Goal: Task Accomplishment & Management: Complete application form

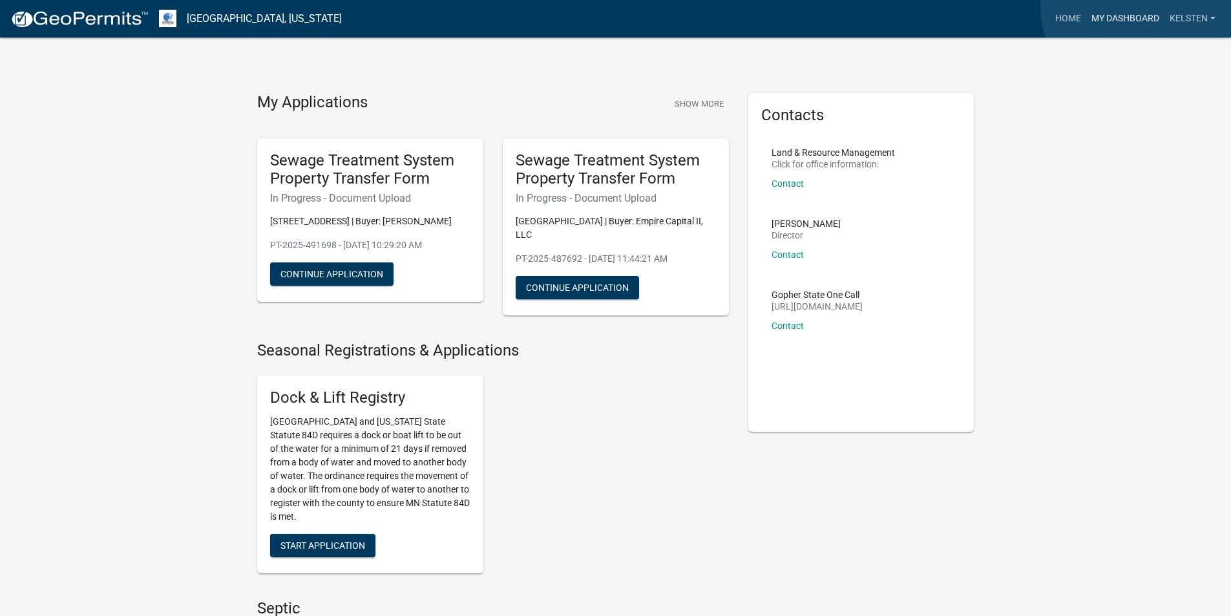
click at [1139, 6] on link "My Dashboard" at bounding box center [1125, 18] width 78 height 25
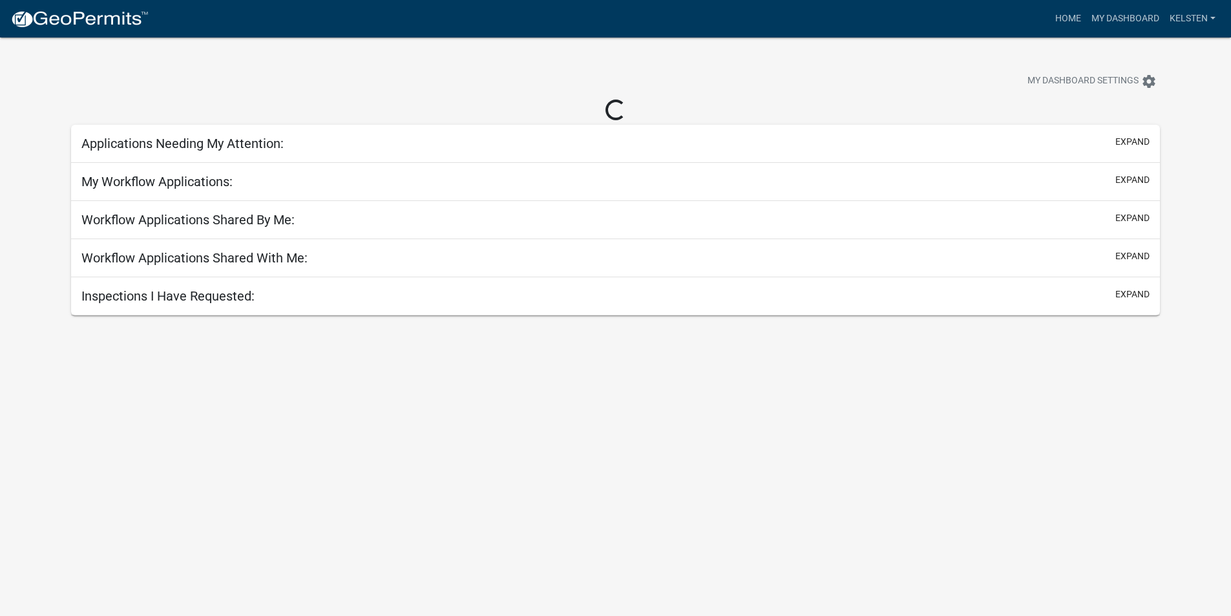
select select "3: 100"
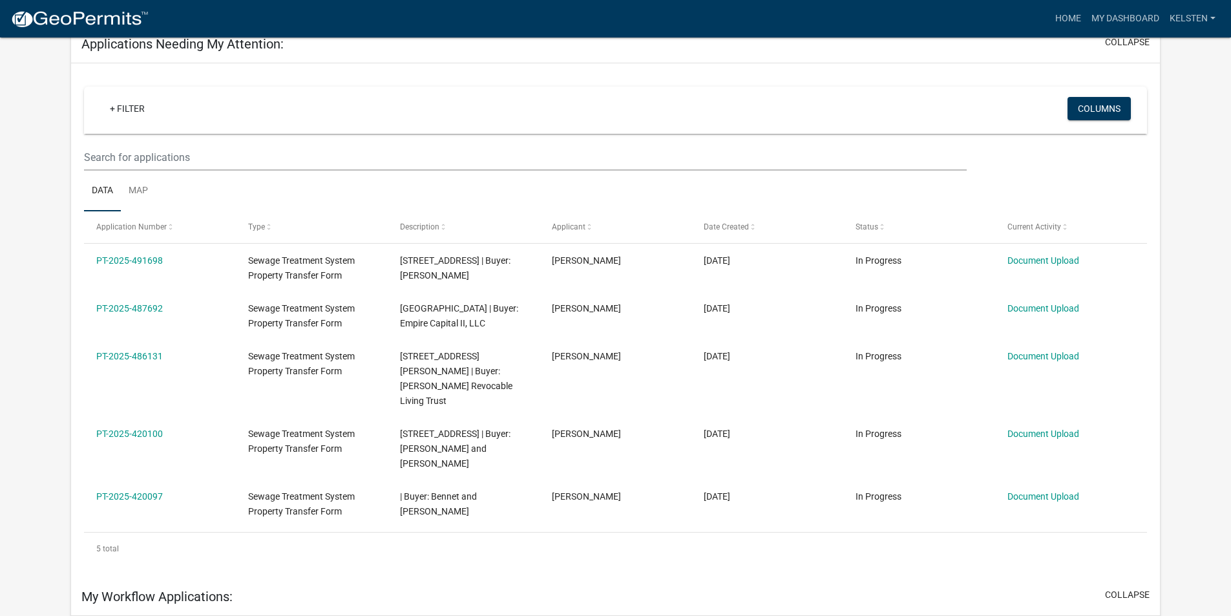
scroll to position [10, 0]
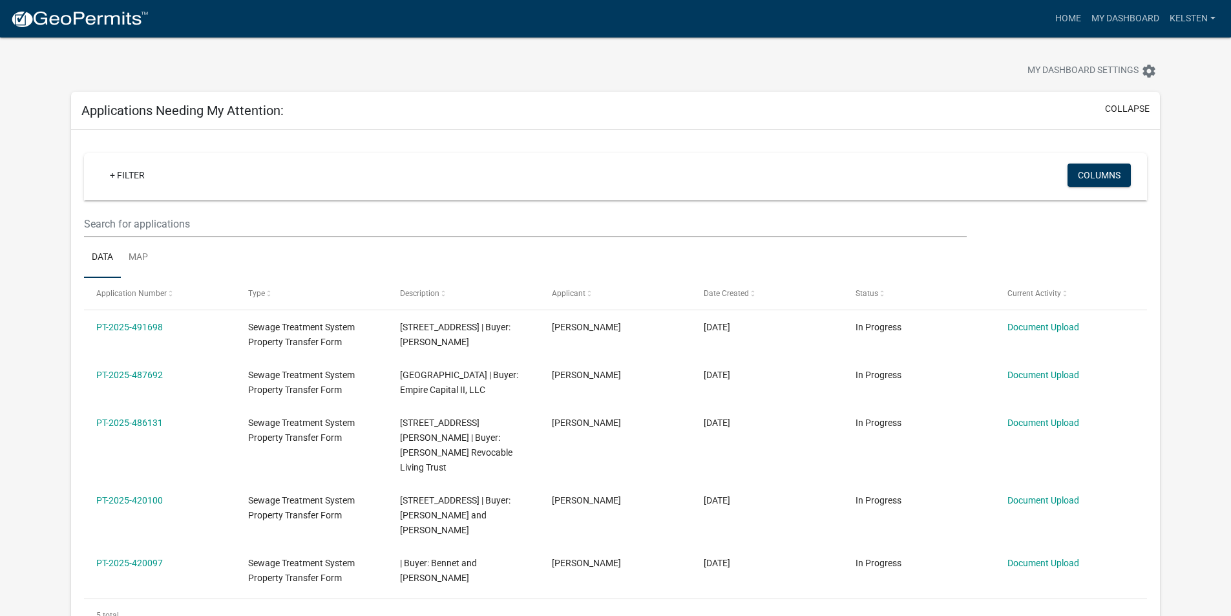
click at [44, 5] on nav "more_horiz Home My Dashboard Kelsten Account Logout" at bounding box center [615, 18] width 1231 height 37
click at [39, 14] on img at bounding box center [79, 19] width 138 height 19
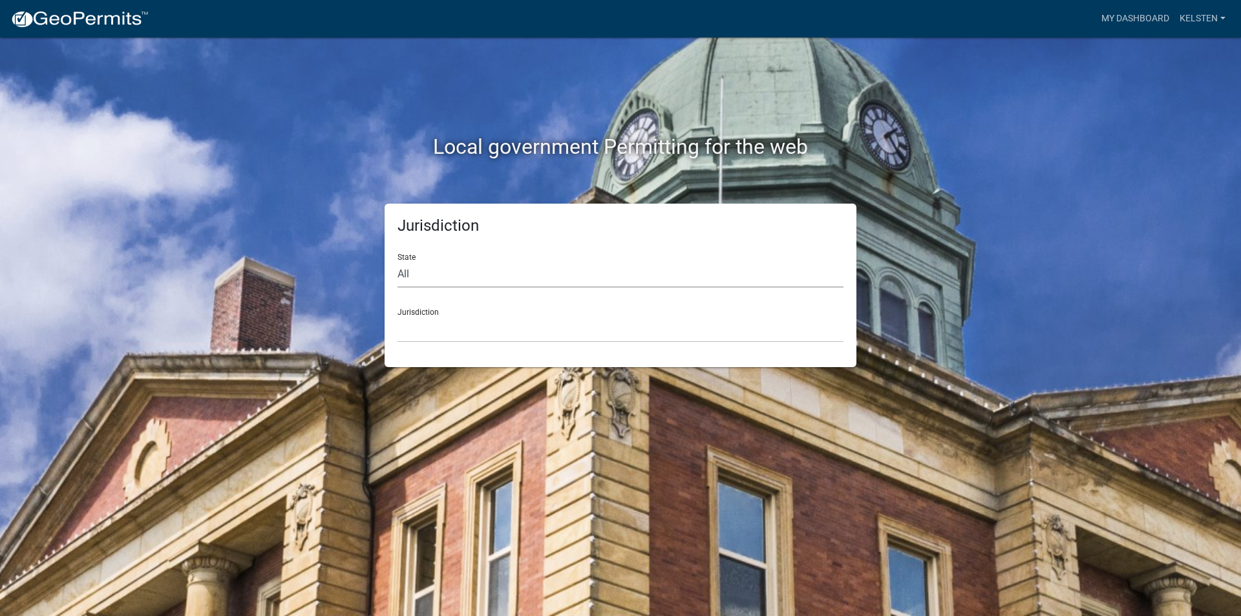
click at [507, 262] on select "All [US_STATE] [US_STATE] [US_STATE] [US_STATE] [US_STATE] [US_STATE] [US_STATE…" at bounding box center [620, 274] width 446 height 26
select select "[US_STATE]"
click at [397, 261] on select "All [US_STATE] [US_STATE] [US_STATE] [US_STATE] [US_STATE] [US_STATE] [US_STATE…" at bounding box center [620, 274] width 446 height 26
drag, startPoint x: 442, startPoint y: 343, endPoint x: 437, endPoint y: 331, distance: 13.3
click at [437, 331] on select "[GEOGRAPHIC_DATA], [US_STATE] [GEOGRAPHIC_DATA], [US_STATE] [GEOGRAPHIC_DATA], …" at bounding box center [620, 329] width 446 height 26
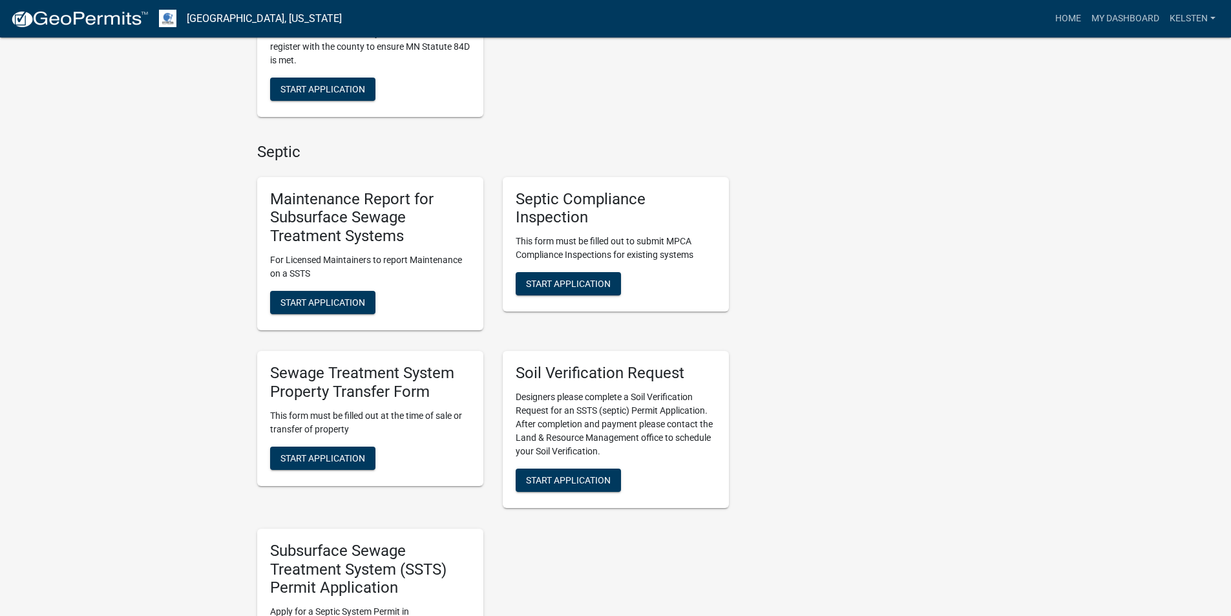
scroll to position [517, 0]
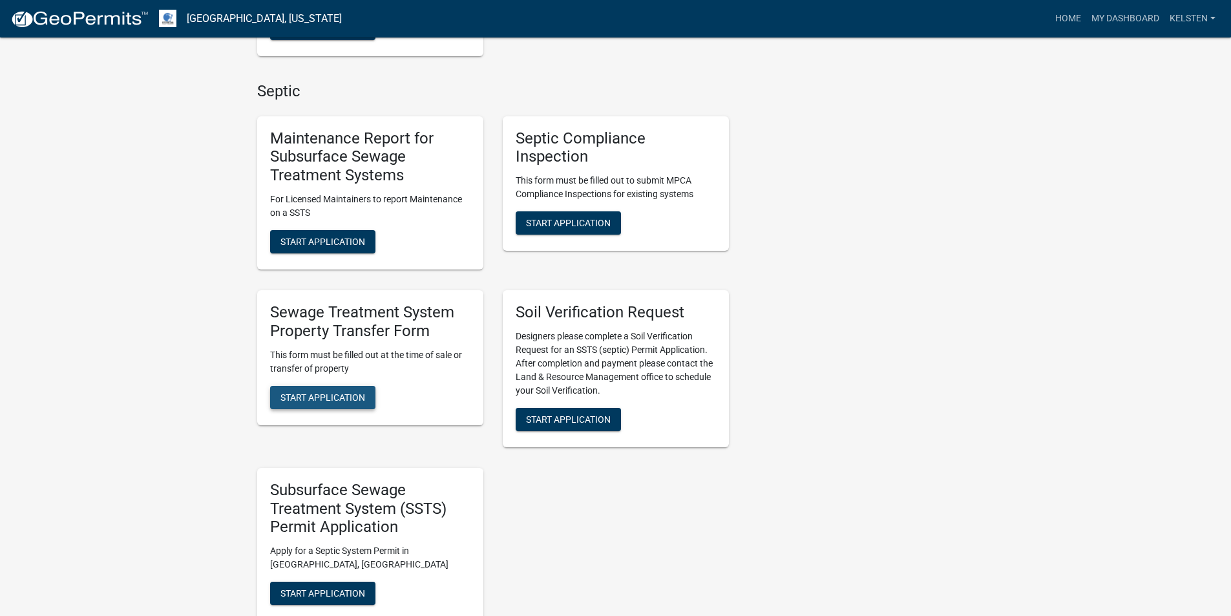
click at [310, 392] on span "Start Application" at bounding box center [322, 397] width 85 height 10
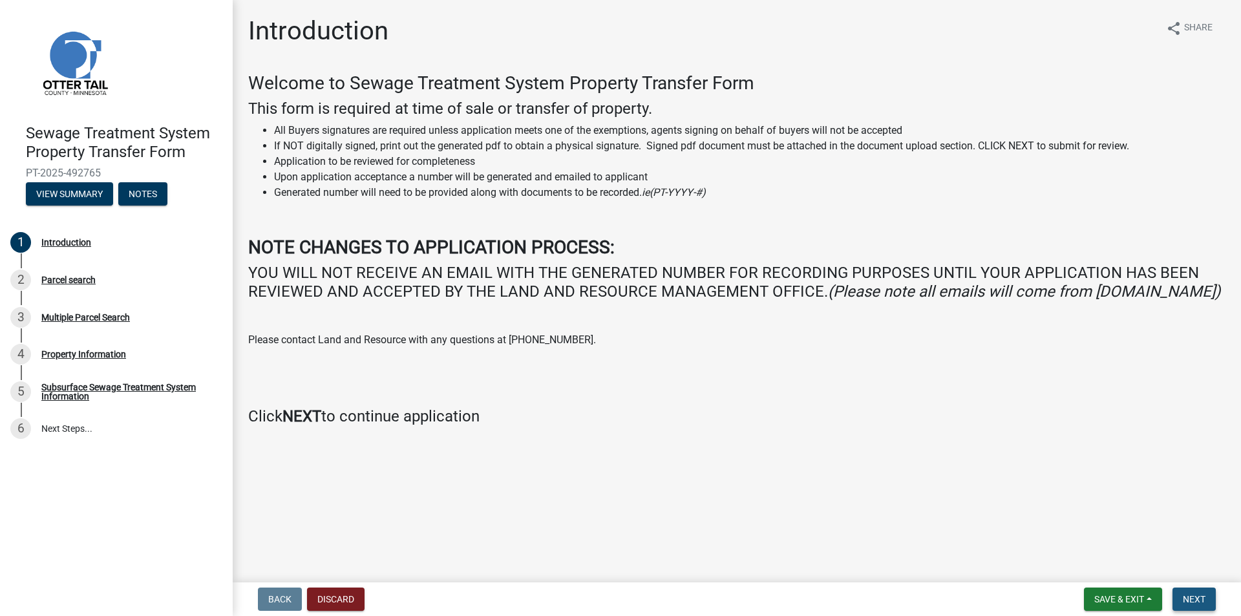
click at [1193, 598] on span "Next" at bounding box center [1194, 599] width 23 height 10
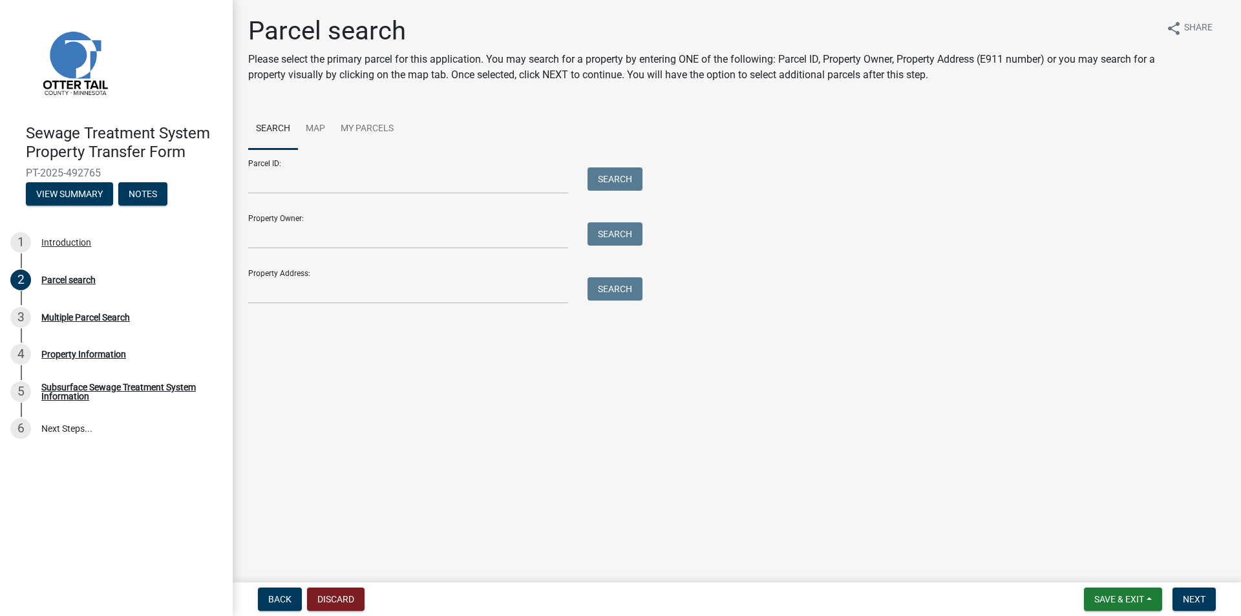
click at [421, 167] on div "Parcel ID: Search" at bounding box center [442, 171] width 388 height 45
click at [417, 188] on input "Parcel ID:" at bounding box center [408, 180] width 320 height 26
type input "26000990255000"
click at [587, 167] on button "Search" at bounding box center [614, 178] width 55 height 23
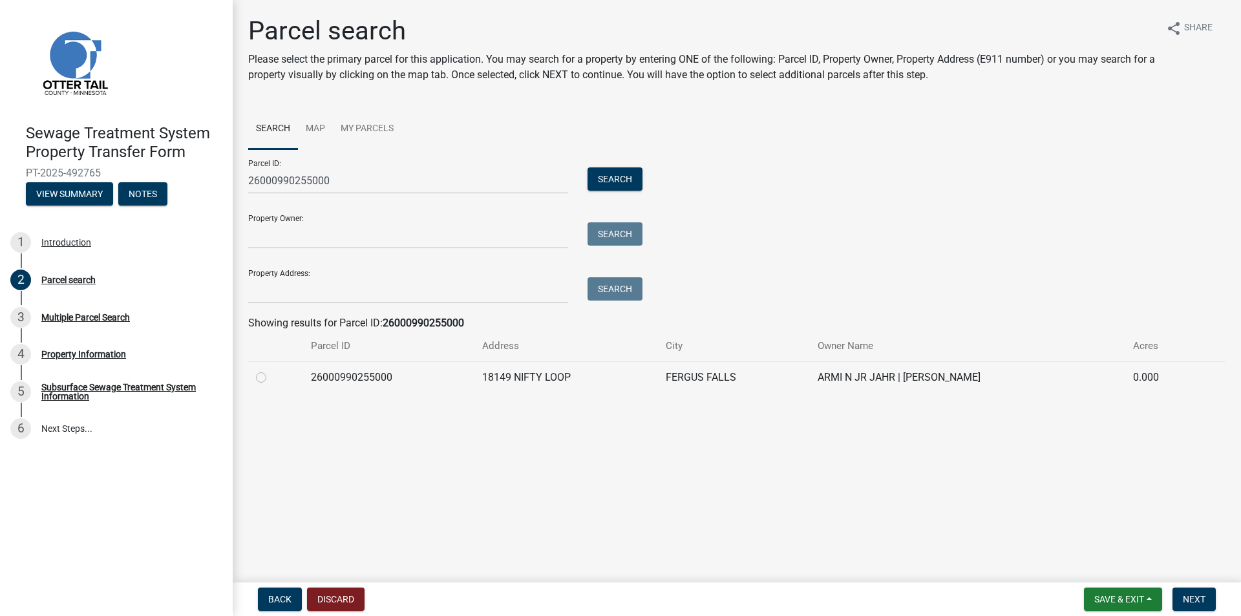
click at [271, 370] on label at bounding box center [271, 370] width 0 height 0
click at [271, 377] on input "radio" at bounding box center [275, 374] width 8 height 8
radio input "true"
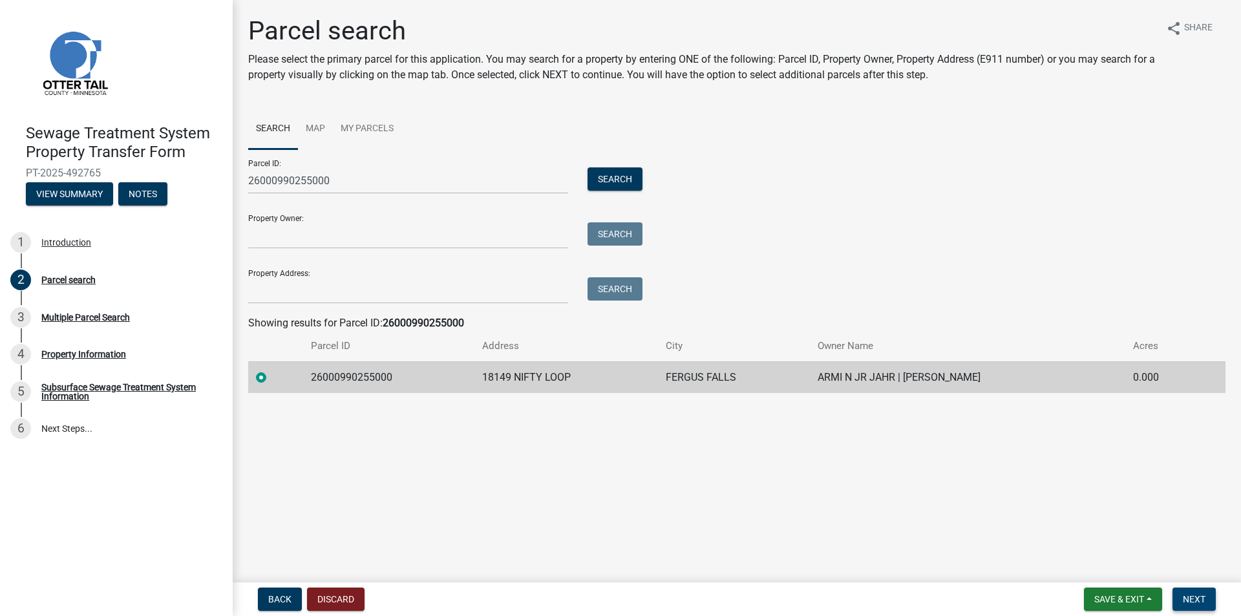
click at [1188, 602] on span "Next" at bounding box center [1194, 599] width 23 height 10
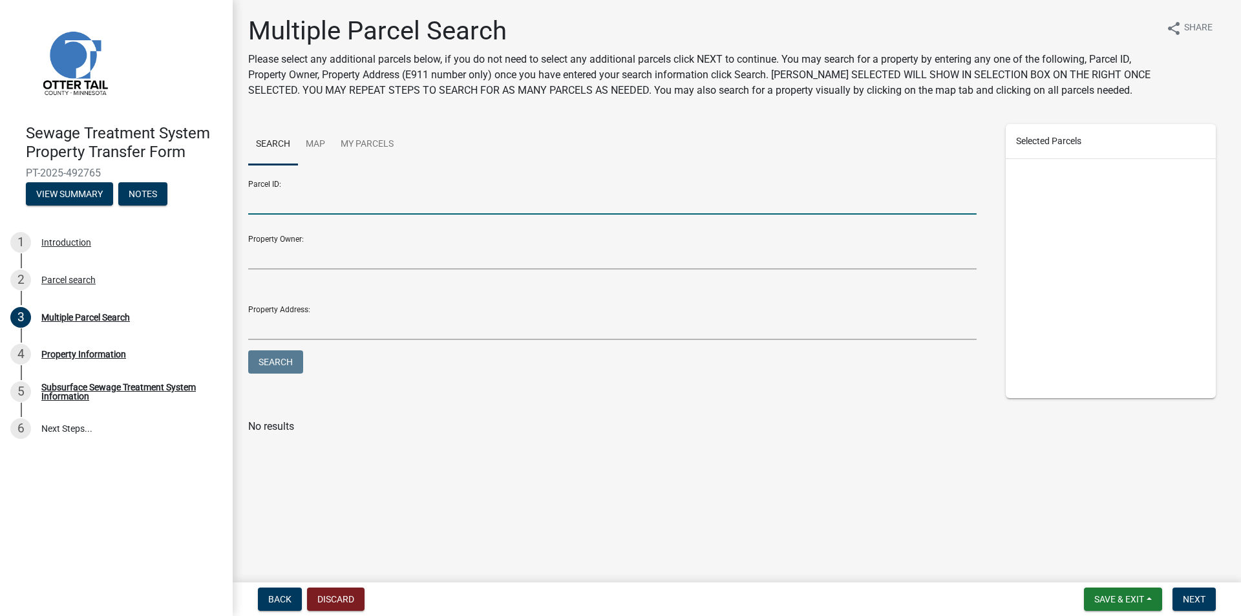
click at [279, 200] on input "Parcel ID:" at bounding box center [612, 201] width 728 height 26
type input "26000990246000"
click at [248, 350] on button "Search" at bounding box center [275, 361] width 55 height 23
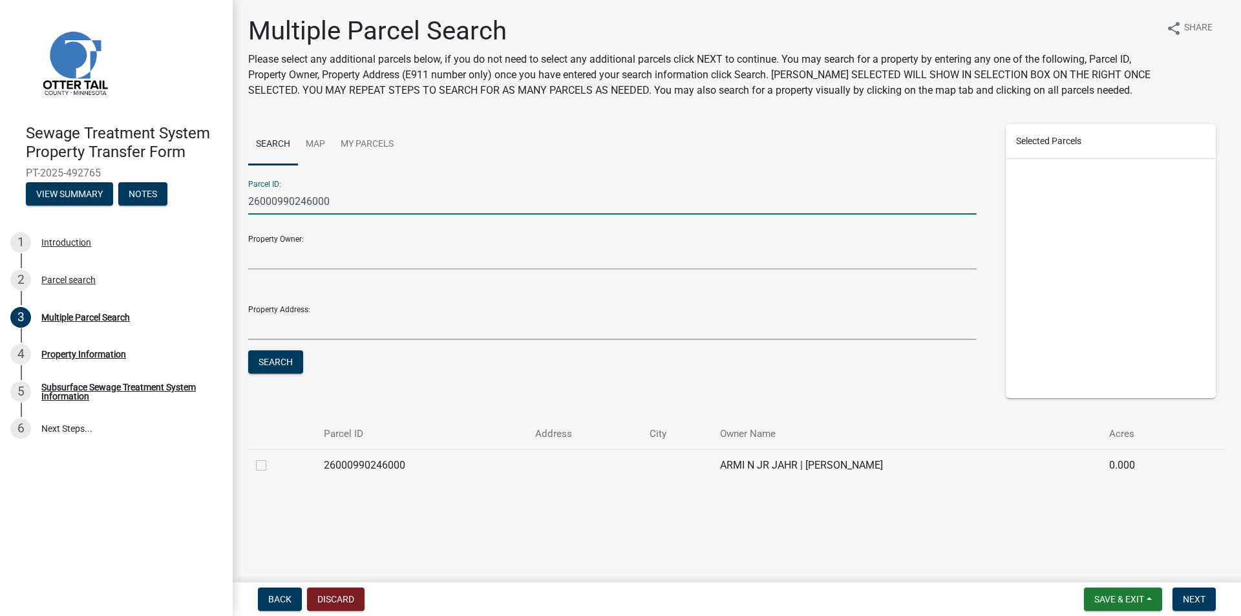
click at [271, 458] on label at bounding box center [271, 458] width 0 height 0
click at [271, 466] on input "checkbox" at bounding box center [275, 462] width 8 height 8
checkbox input "true"
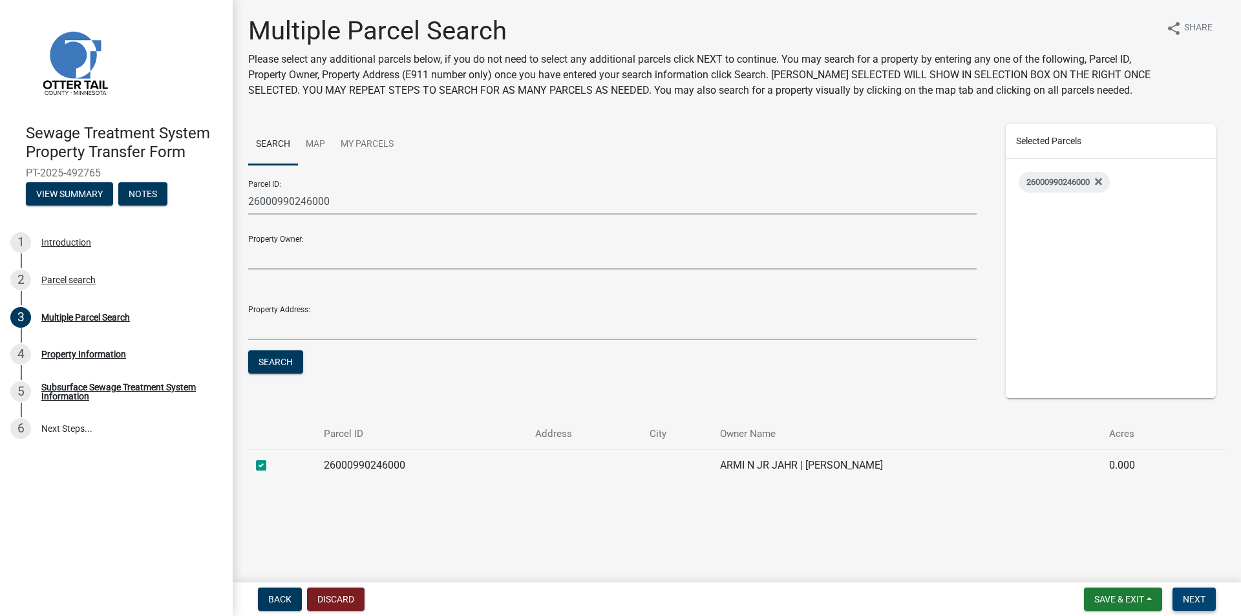
click at [1214, 604] on button "Next" at bounding box center [1193, 598] width 43 height 23
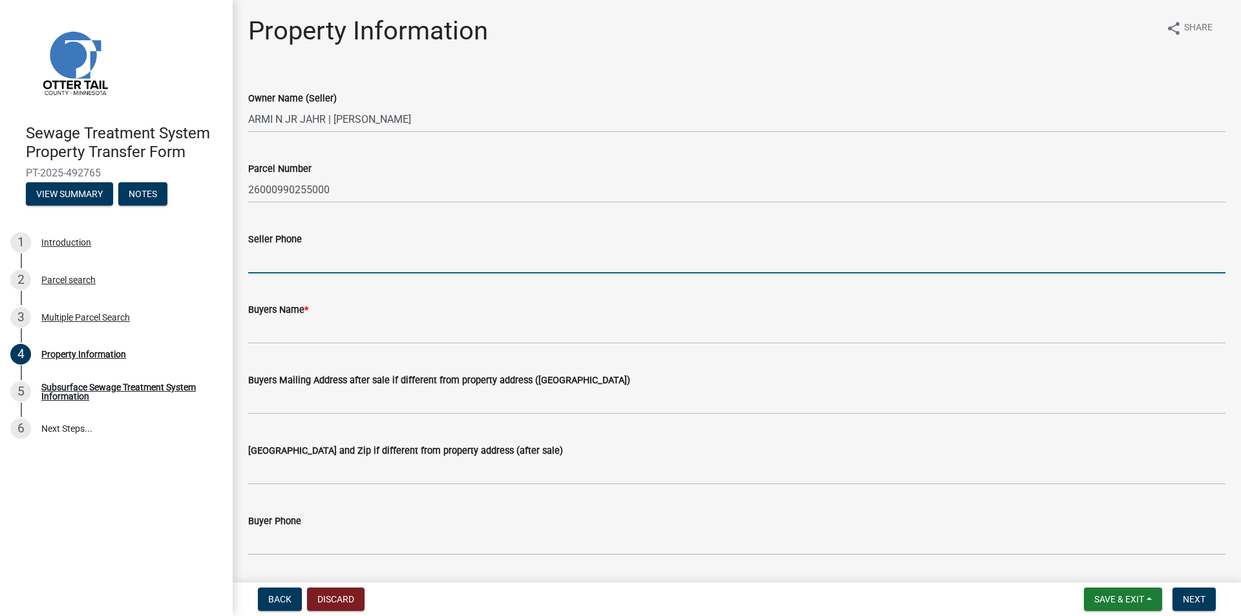
click at [297, 257] on input "Seller Phone" at bounding box center [736, 260] width 977 height 26
type input "2182053745"
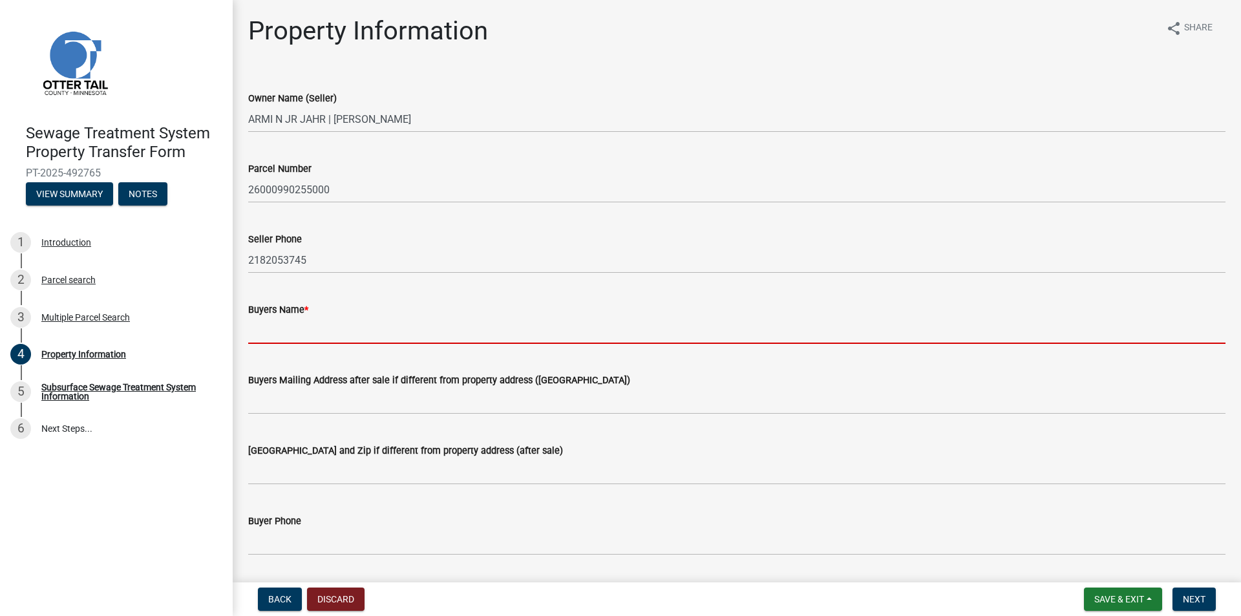
type input "A"
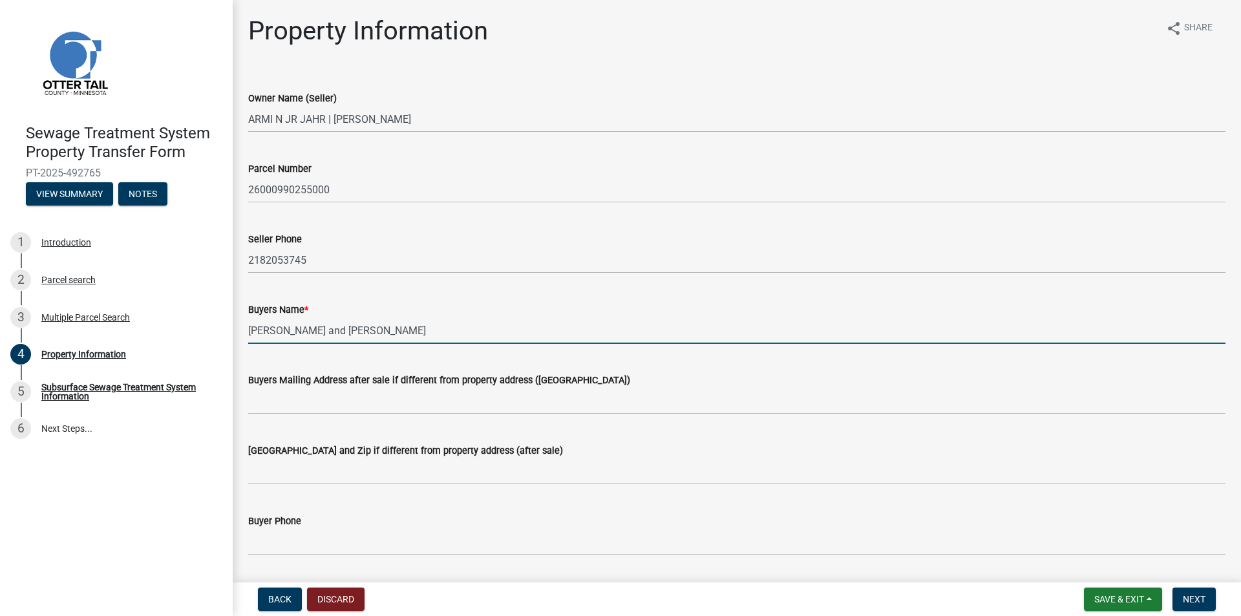
type input "[PERSON_NAME] and [PERSON_NAME]"
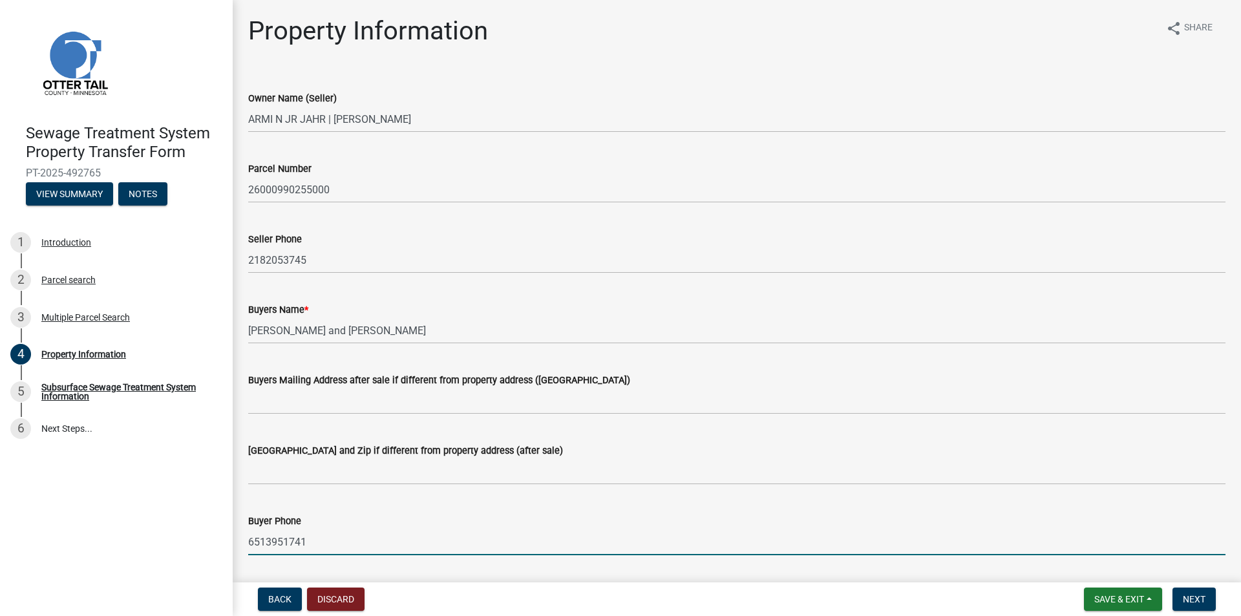
type input "6513951741"
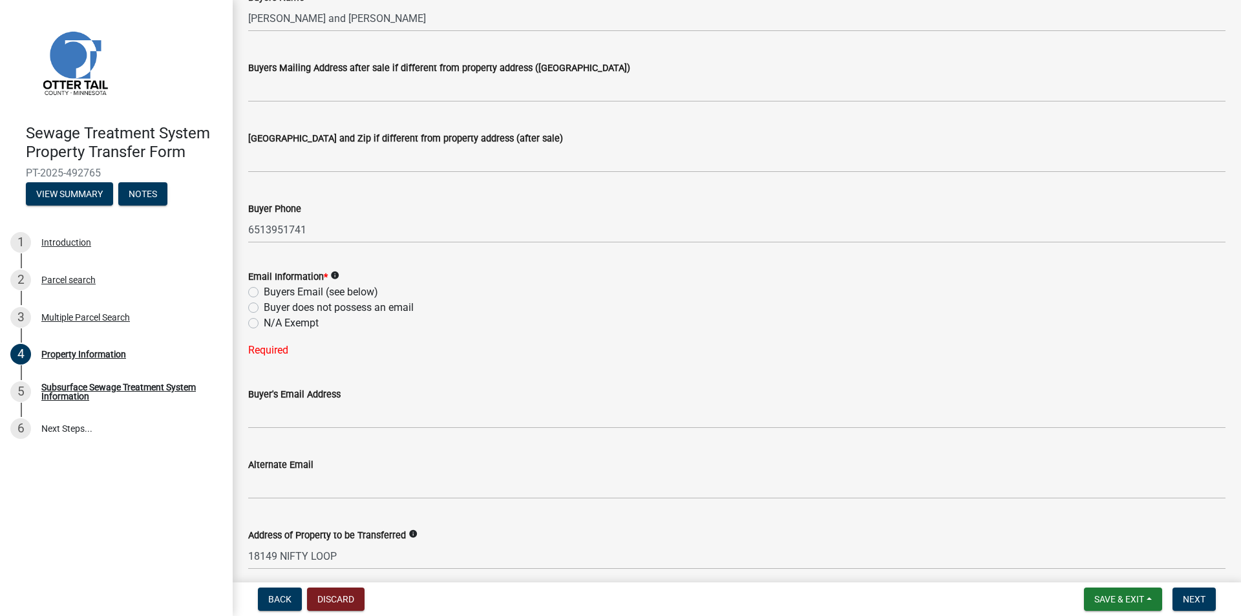
click at [288, 288] on label "Buyers Email (see below)" at bounding box center [321, 292] width 114 height 16
click at [272, 288] on input "Buyers Email (see below)" at bounding box center [268, 288] width 8 height 8
radio input "true"
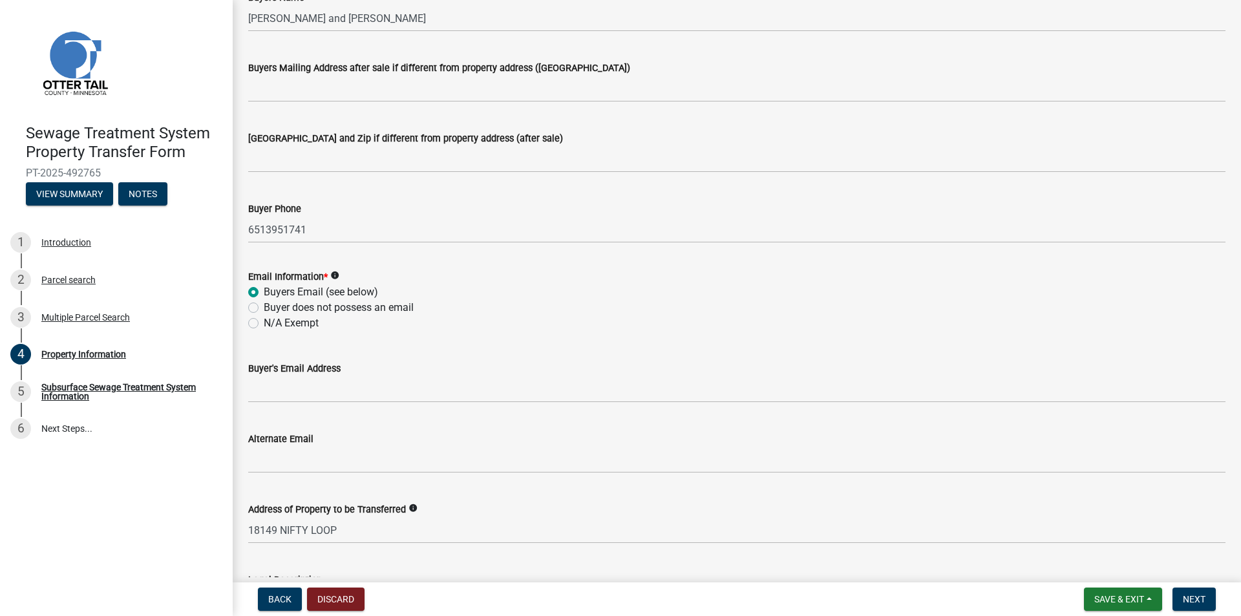
click at [302, 406] on wm-data-entity-input "Buyer's Email Address" at bounding box center [736, 377] width 977 height 70
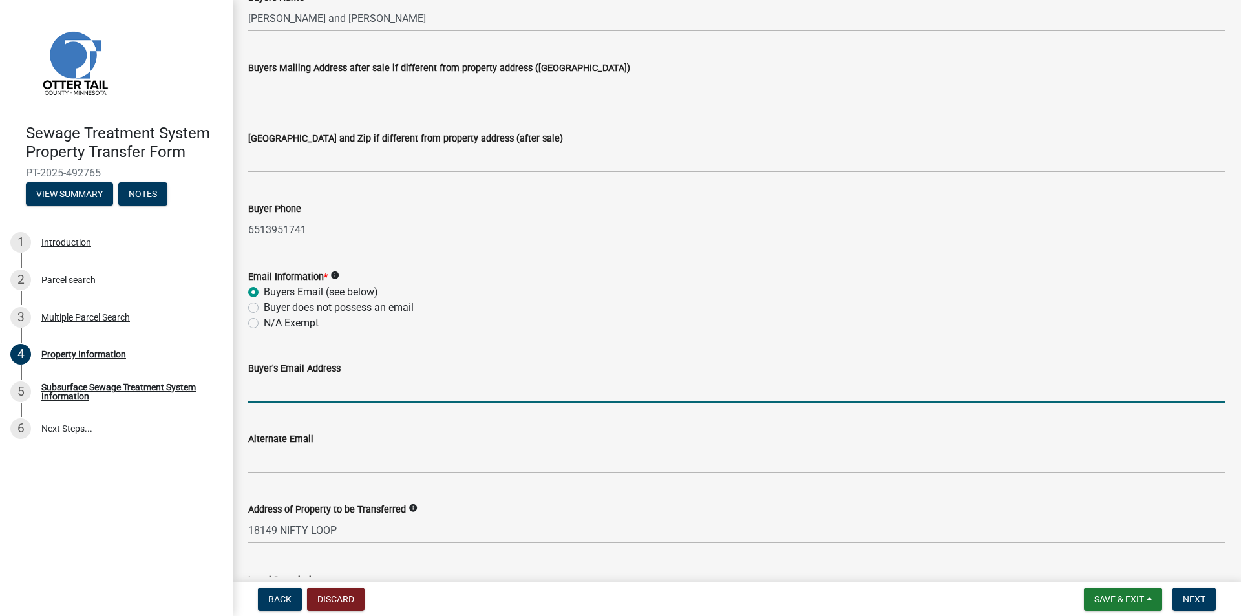
click at [288, 392] on input "Buyer's Email Address" at bounding box center [736, 389] width 977 height 26
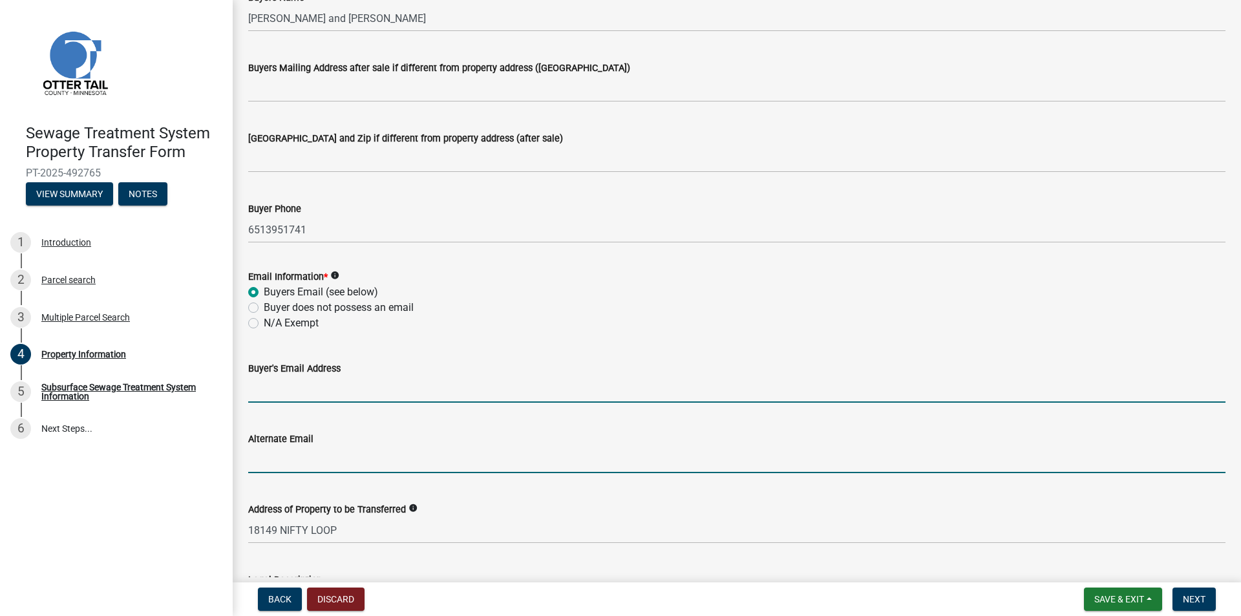
click at [260, 452] on input "Alternate Email" at bounding box center [736, 460] width 977 height 26
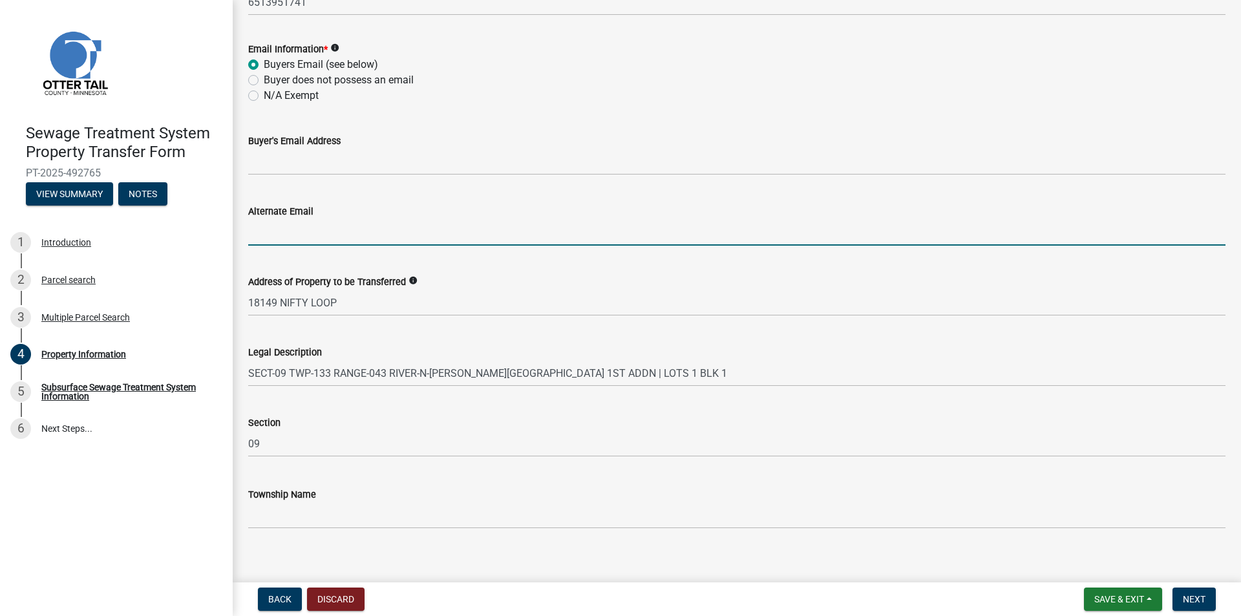
scroll to position [552, 0]
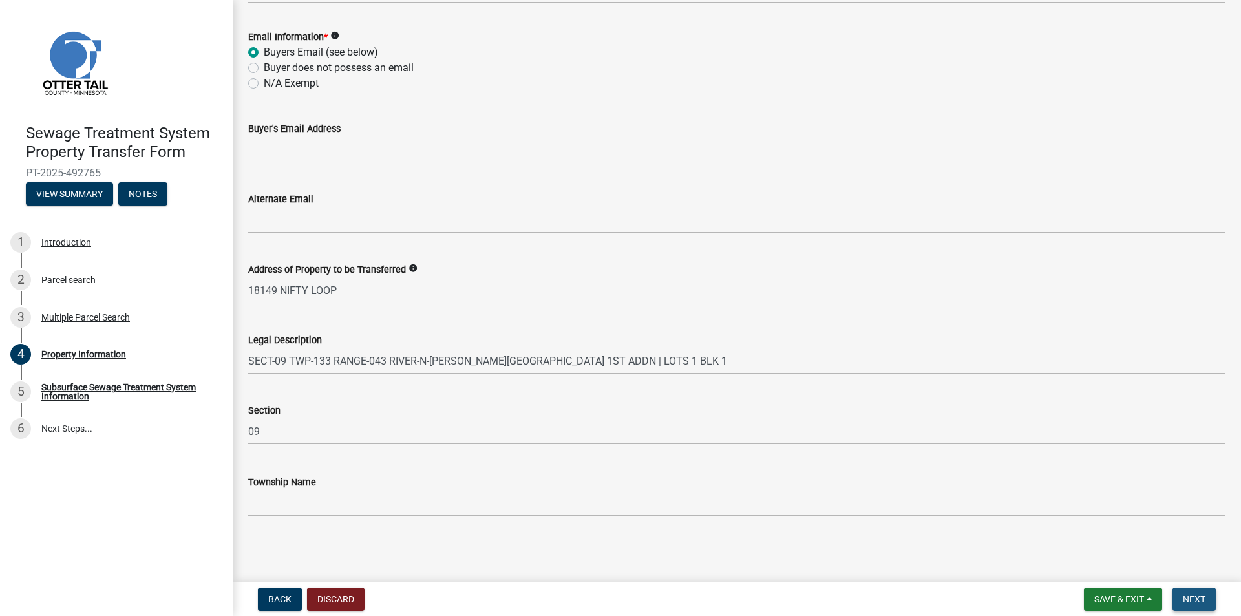
click at [1192, 606] on button "Next" at bounding box center [1193, 598] width 43 height 23
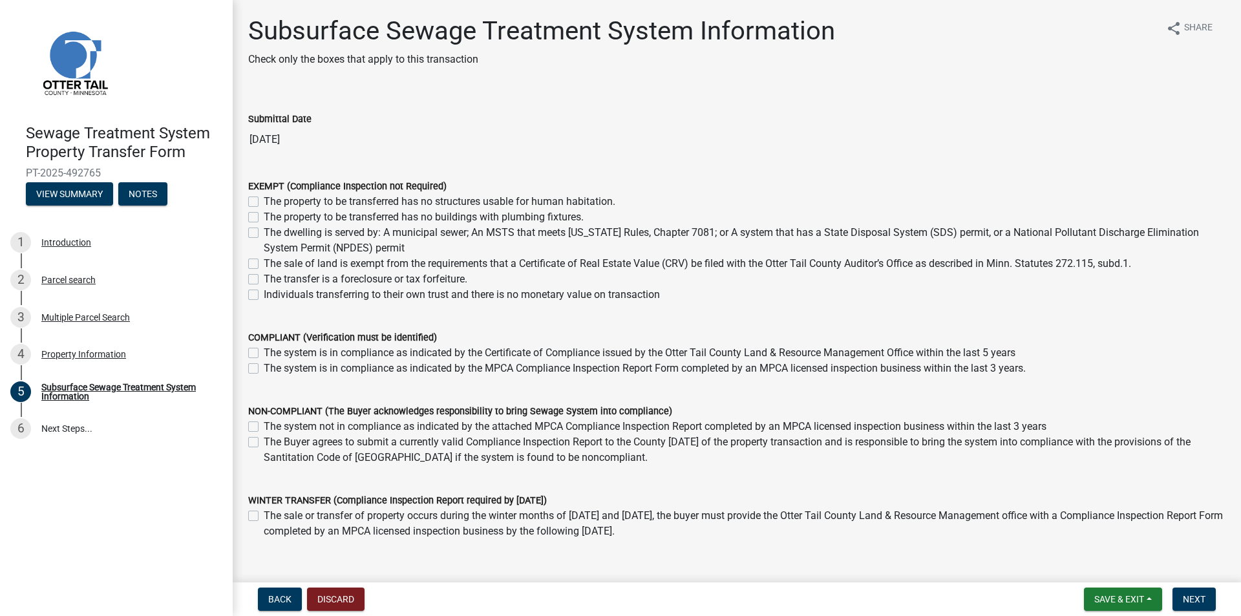
click at [277, 430] on label "The system not in compliance as indicated by the attached MPCA Compliance Inspe…" at bounding box center [655, 427] width 783 height 16
click at [272, 427] on input "The system not in compliance as indicated by the attached MPCA Compliance Inspe…" at bounding box center [268, 423] width 8 height 8
checkbox input "true"
checkbox input "false"
click at [1192, 602] on span "Next" at bounding box center [1194, 599] width 23 height 10
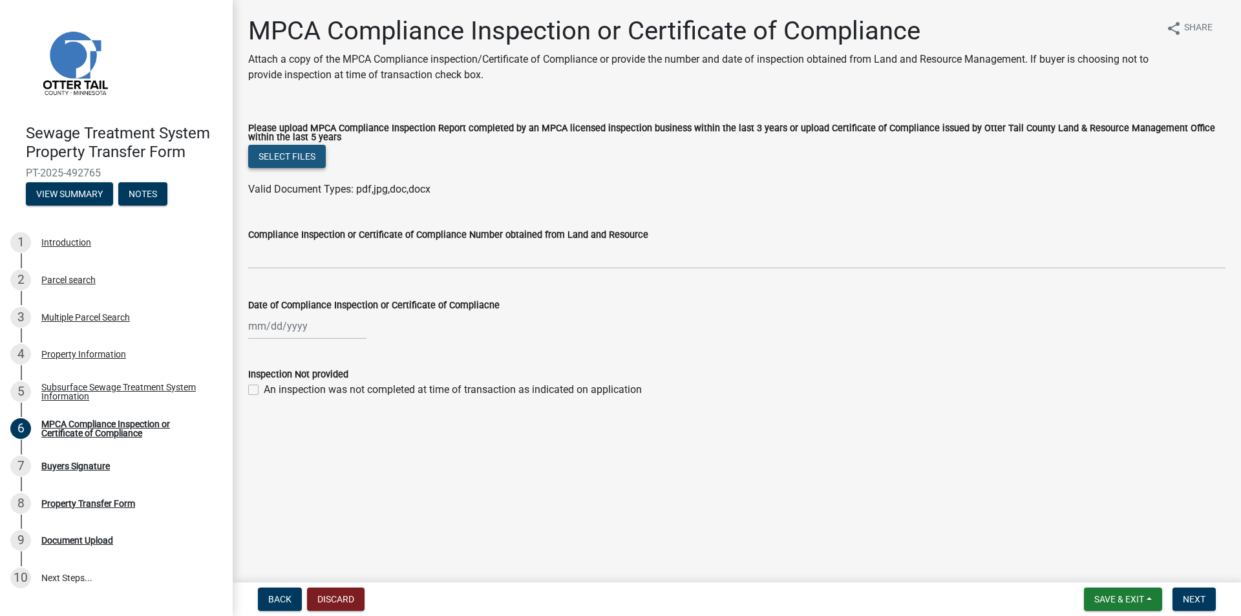
click at [297, 156] on button "Select files" at bounding box center [287, 156] width 78 height 23
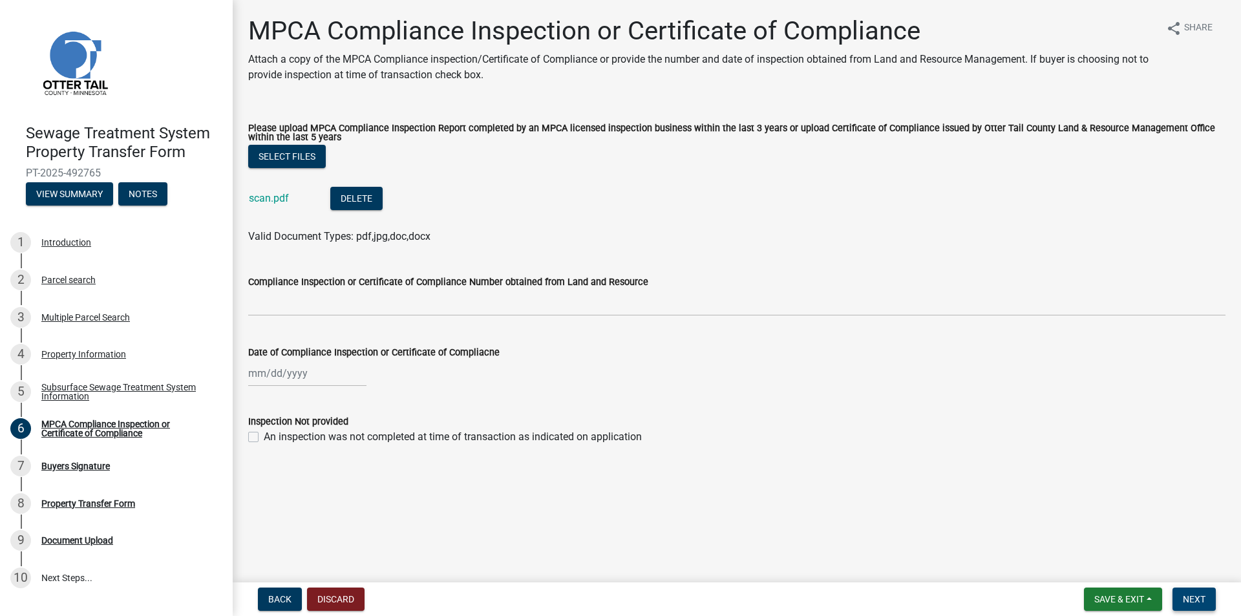
click at [1190, 608] on button "Next" at bounding box center [1193, 598] width 43 height 23
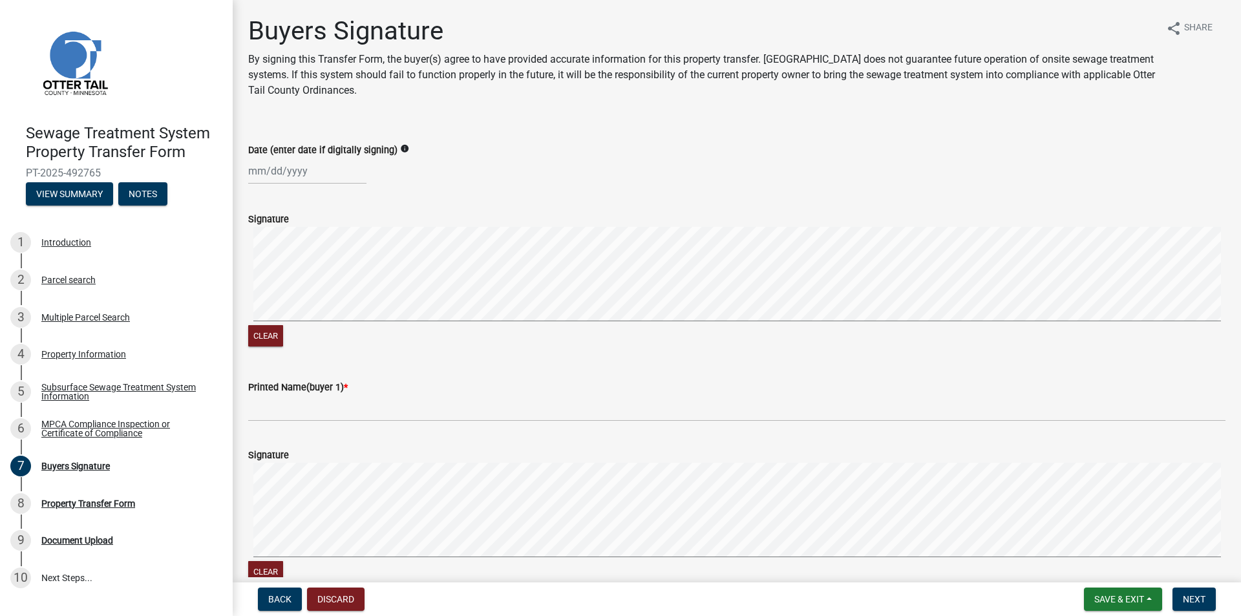
select select "10"
select select "2025"
click at [270, 180] on div "[PERSON_NAME] Feb Mar Apr [PERSON_NAME][DATE] Oct Nov [DATE] 1526 1527 1528 152…" at bounding box center [307, 171] width 118 height 26
click at [408, 163] on div "[PERSON_NAME] Feb Mar Apr [PERSON_NAME][DATE] Oct Nov [DATE] 1526 1527 1528 152…" at bounding box center [736, 171] width 977 height 26
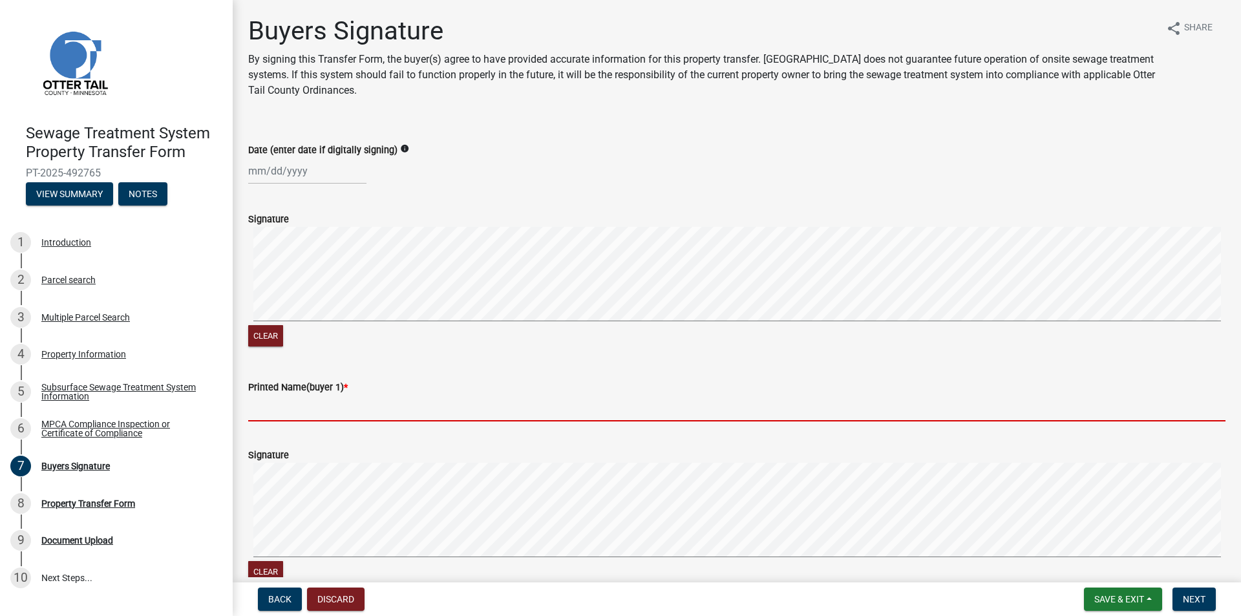
click at [286, 408] on input "Printed Name(buyer 1) *" at bounding box center [736, 408] width 977 height 26
click at [255, 343] on button "Clear" at bounding box center [265, 335] width 35 height 21
click at [277, 412] on input "Printed Name(buyer 1) *" at bounding box center [736, 408] width 977 height 26
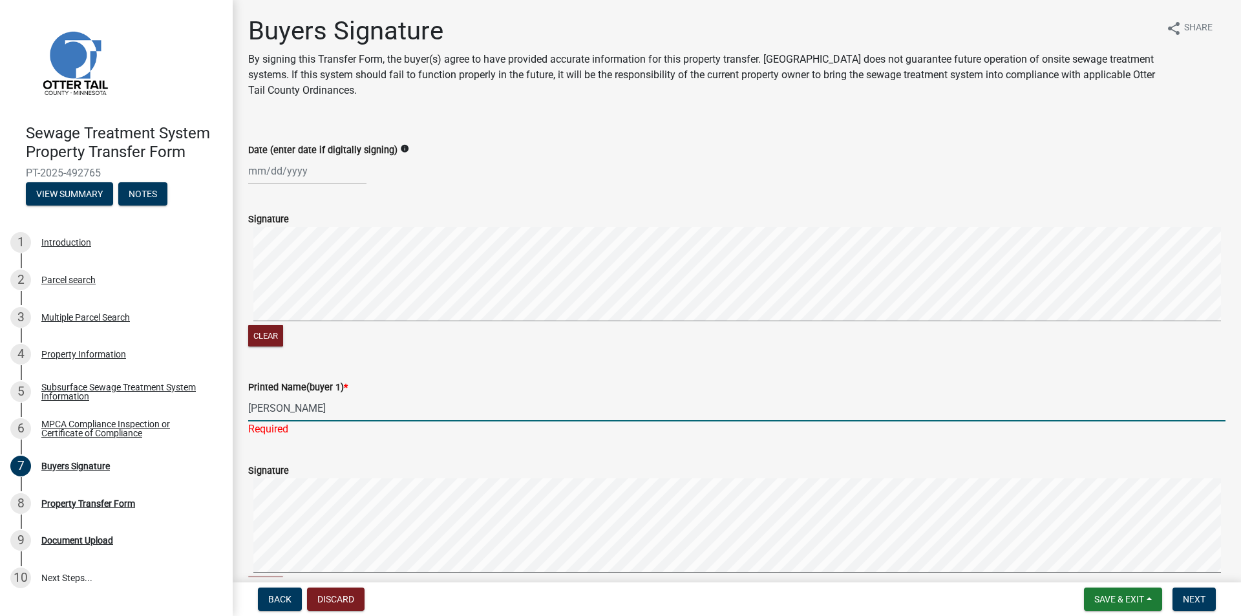
type input "[PERSON_NAME]"
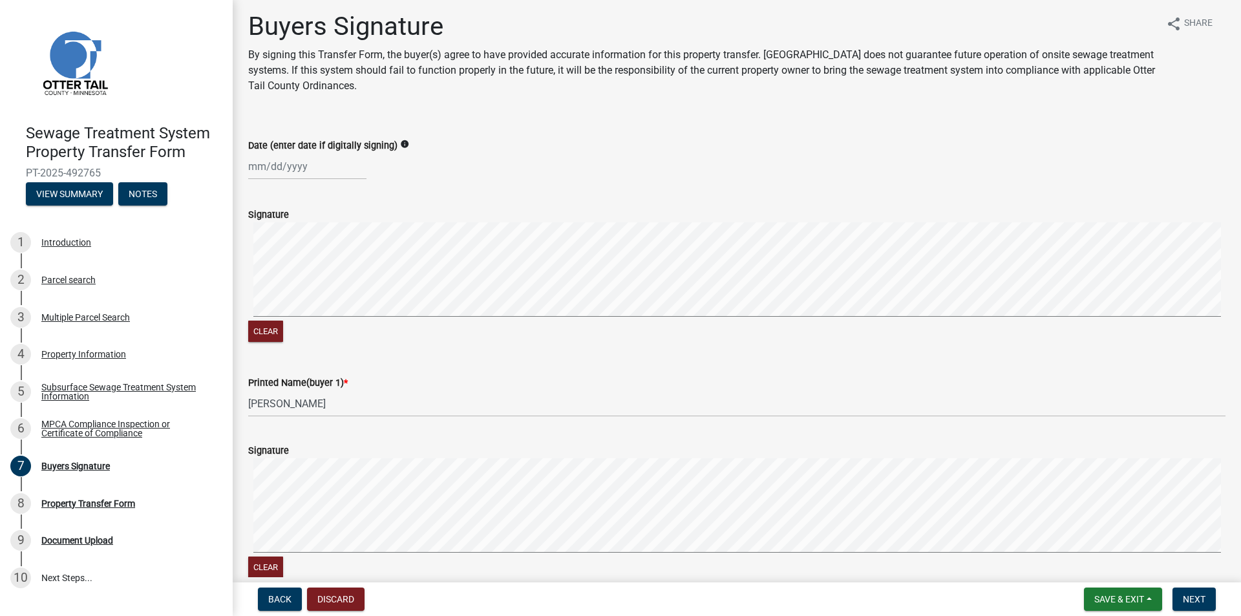
scroll to position [355, 0]
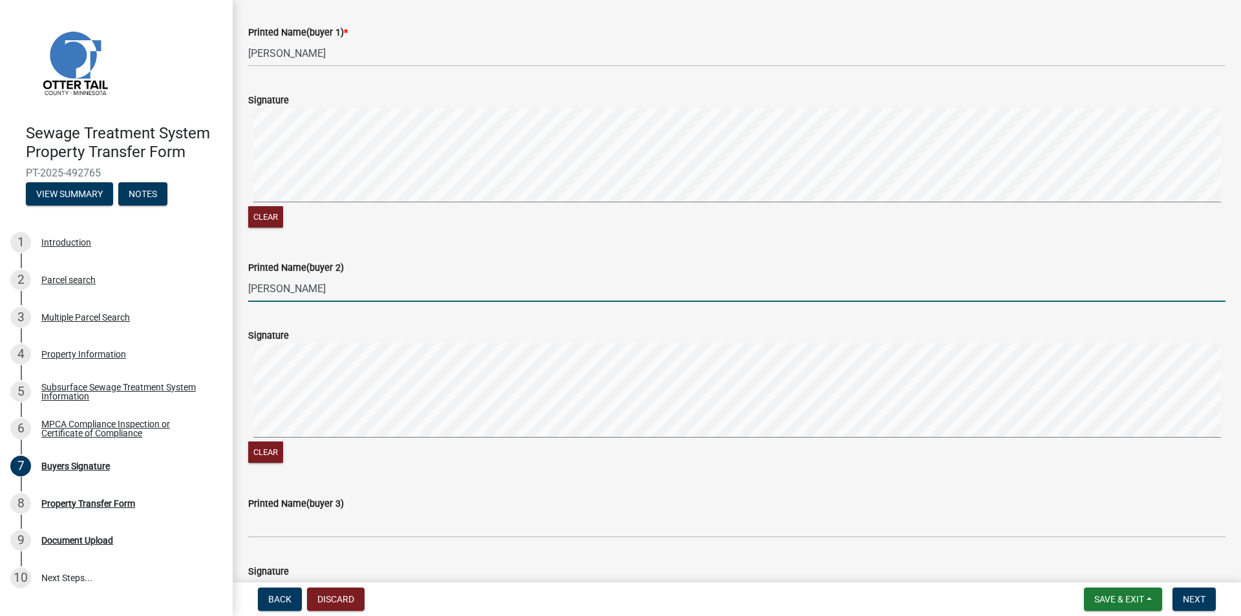
type input "[PERSON_NAME]"
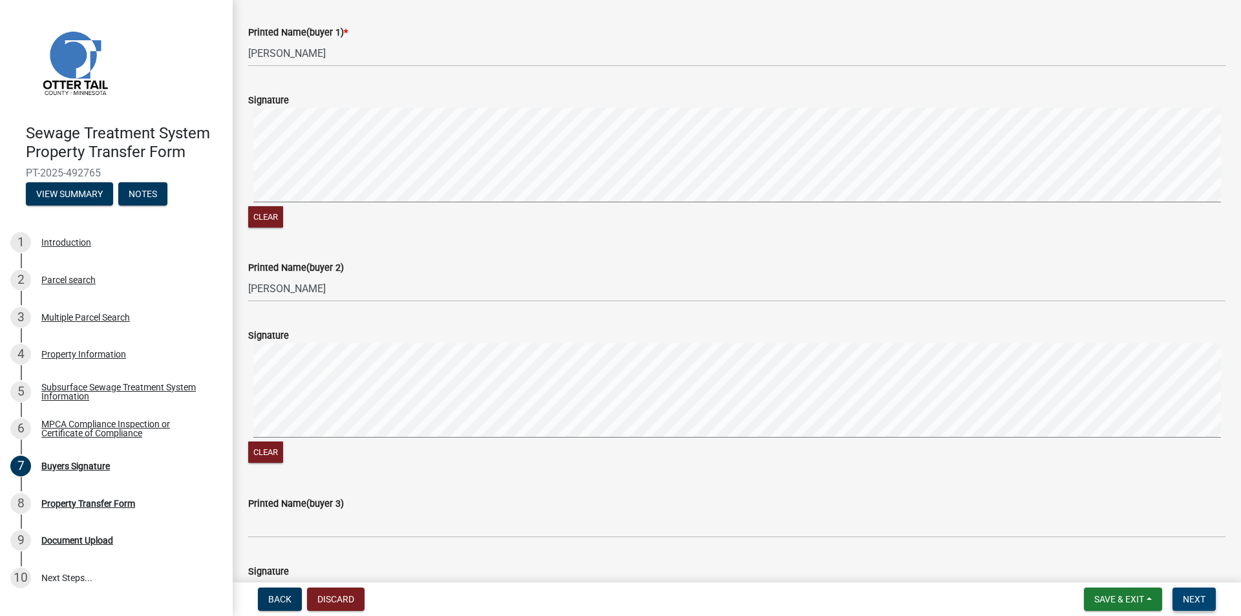
click at [1191, 606] on button "Next" at bounding box center [1193, 598] width 43 height 23
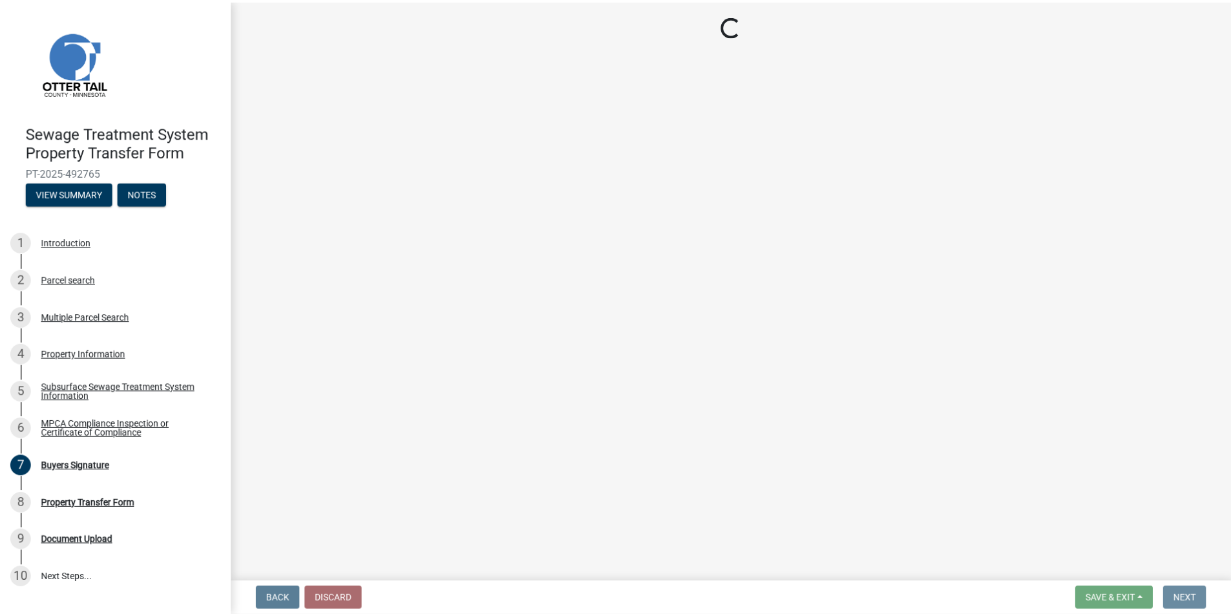
scroll to position [0, 0]
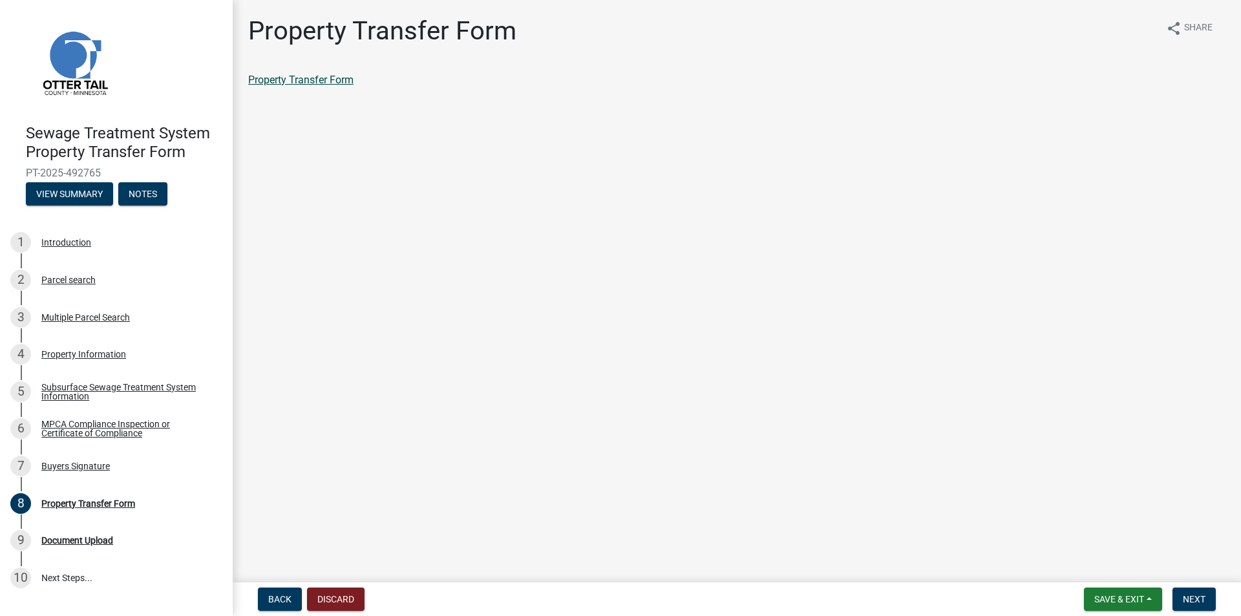
click at [302, 76] on link "Property Transfer Form" at bounding box center [300, 80] width 105 height 12
click at [1208, 599] on button "Next" at bounding box center [1193, 598] width 43 height 23
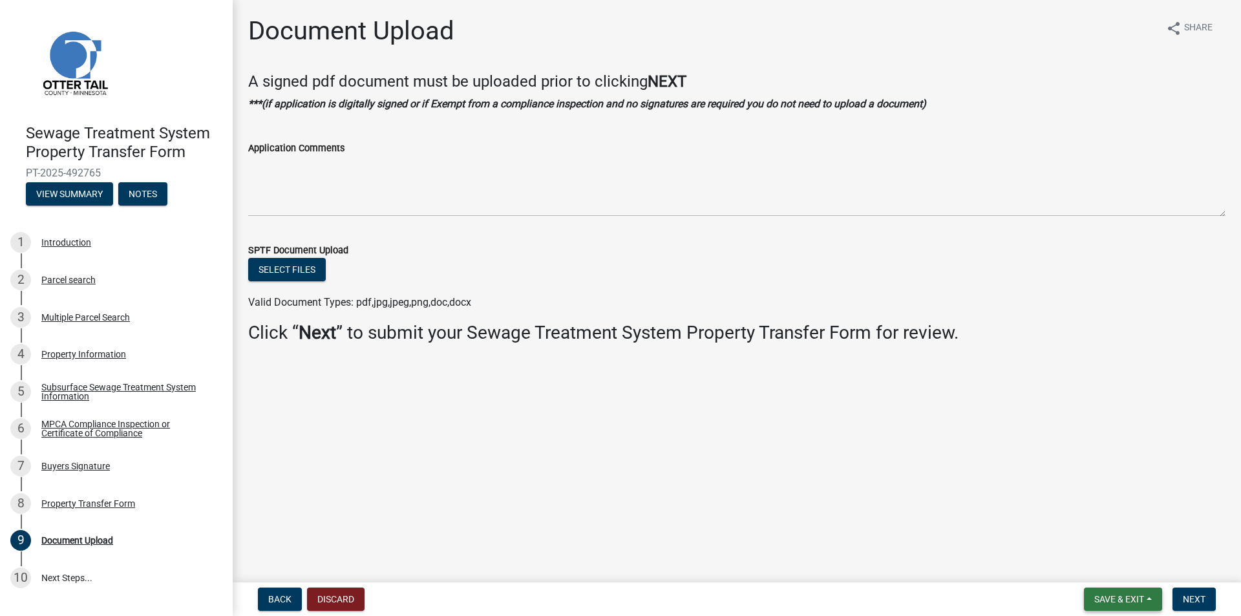
click at [1109, 606] on button "Save & Exit" at bounding box center [1123, 598] width 78 height 23
click at [1095, 576] on button "Save & Exit" at bounding box center [1110, 565] width 103 height 31
